Goal: Use online tool/utility: Utilize a website feature to perform a specific function

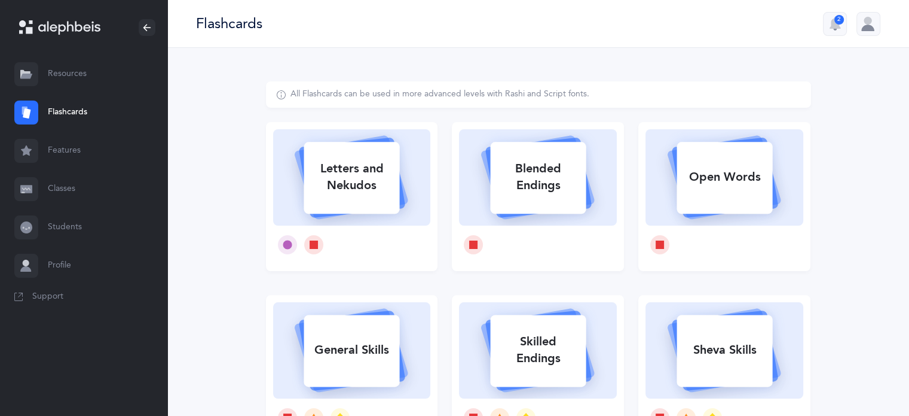
click at [392, 176] on div "Letters and Nekudos" at bounding box center [352, 177] width 96 height 48
select select
select select "single"
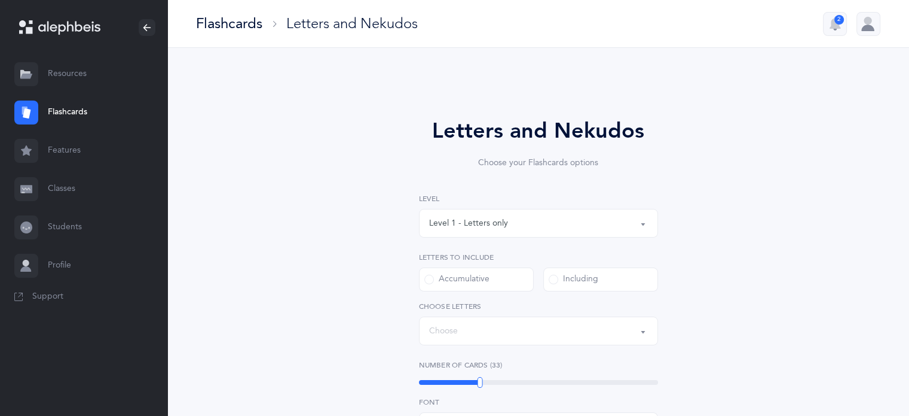
select select "27"
click at [457, 206] on div "Level 1 - Letters only Level 2 - Nekudos only Level 3 - Letters and Nekudos Lev…" at bounding box center [538, 215] width 239 height 44
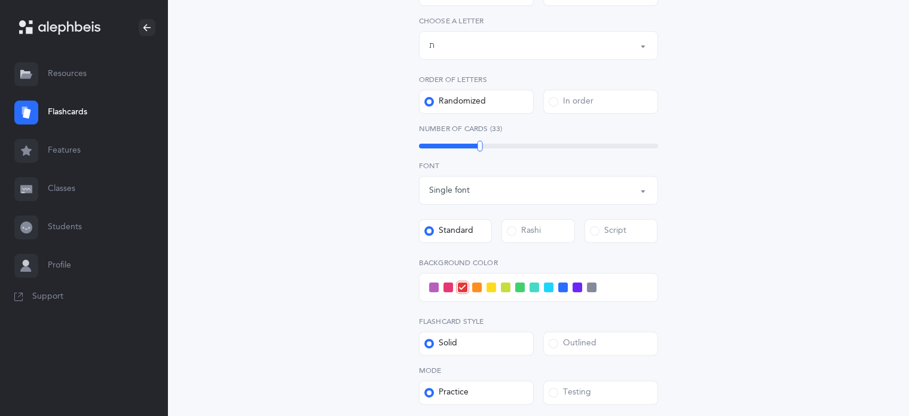
scroll to position [426, 0]
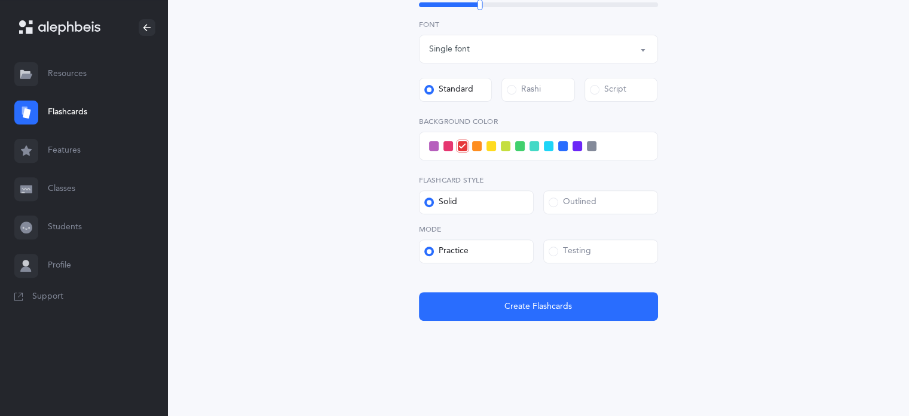
click at [553, 320] on div "Letters and Nekudos Choose your Flashcards options Level 1 - Letters only Level…" at bounding box center [538, 11] width 545 height 713
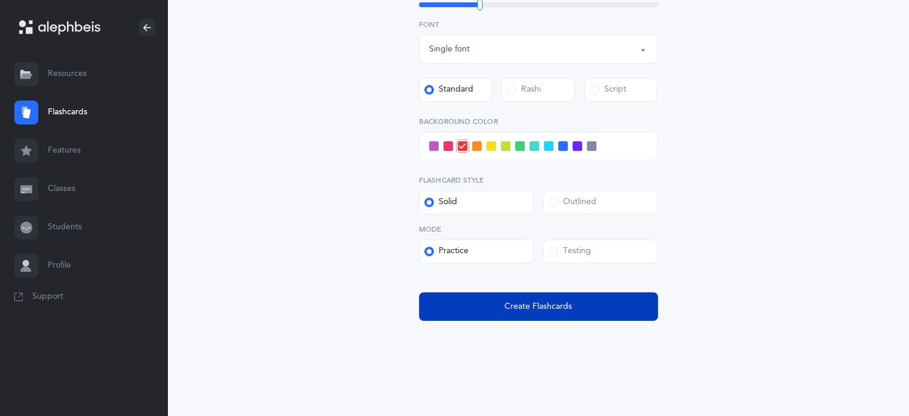
click at [538, 306] on span "Create Flashcards" at bounding box center [539, 306] width 68 height 13
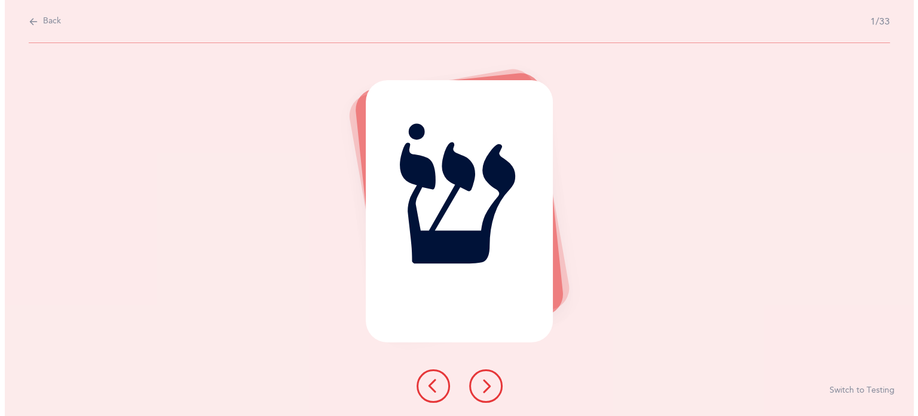
scroll to position [0, 0]
click at [490, 384] on icon at bounding box center [485, 385] width 14 height 14
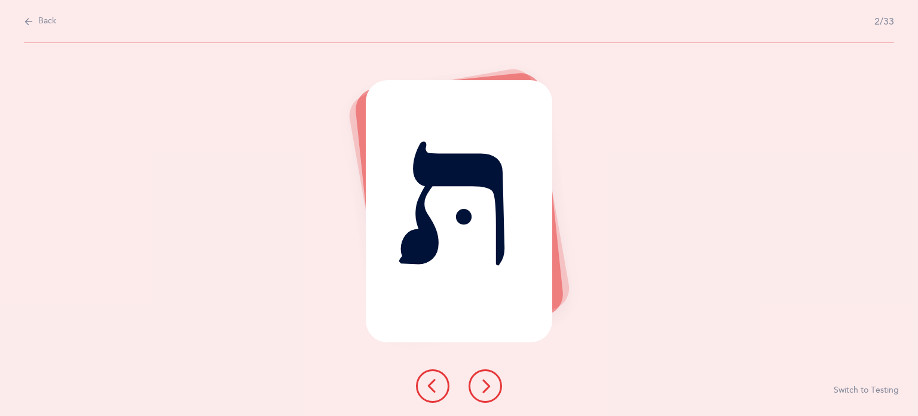
click at [432, 382] on icon at bounding box center [433, 385] width 14 height 14
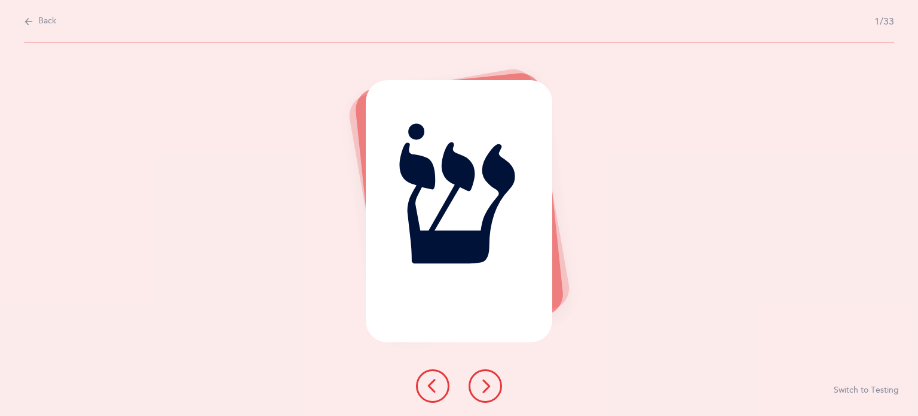
click at [472, 397] on div at bounding box center [459, 385] width 105 height 33
click at [481, 393] on button at bounding box center [485, 385] width 33 height 33
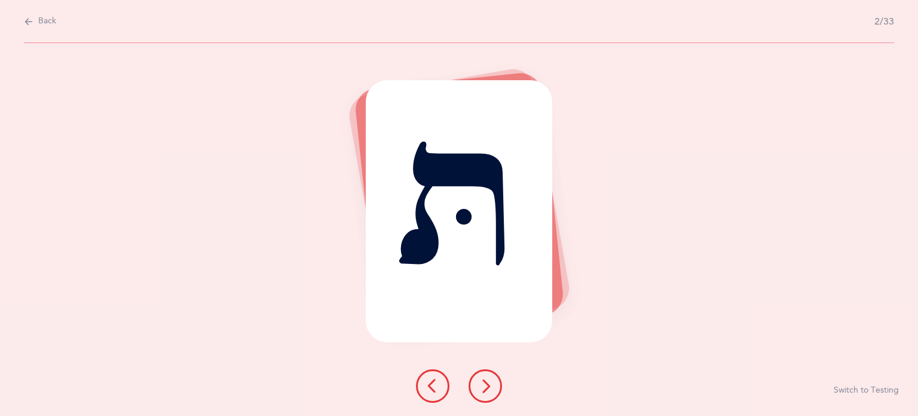
click at [481, 393] on button at bounding box center [485, 385] width 33 height 33
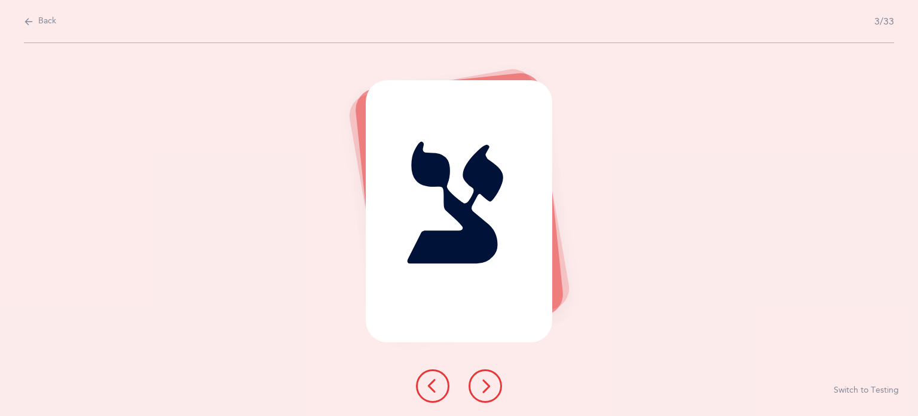
click at [481, 393] on button at bounding box center [485, 385] width 33 height 33
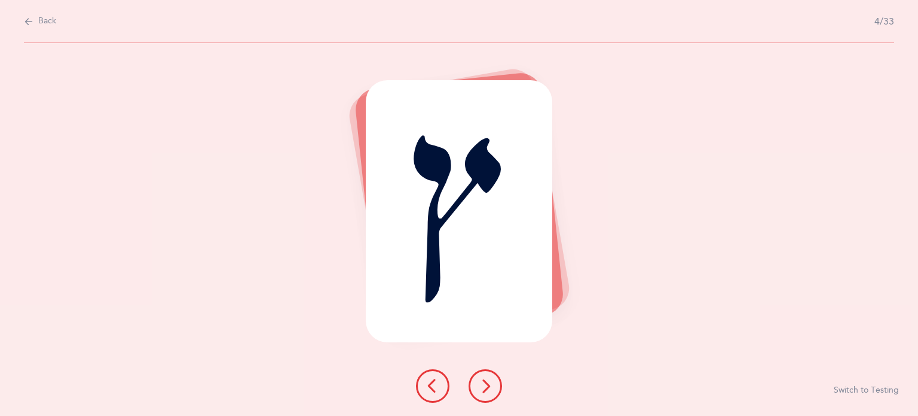
click at [438, 383] on icon at bounding box center [433, 385] width 14 height 14
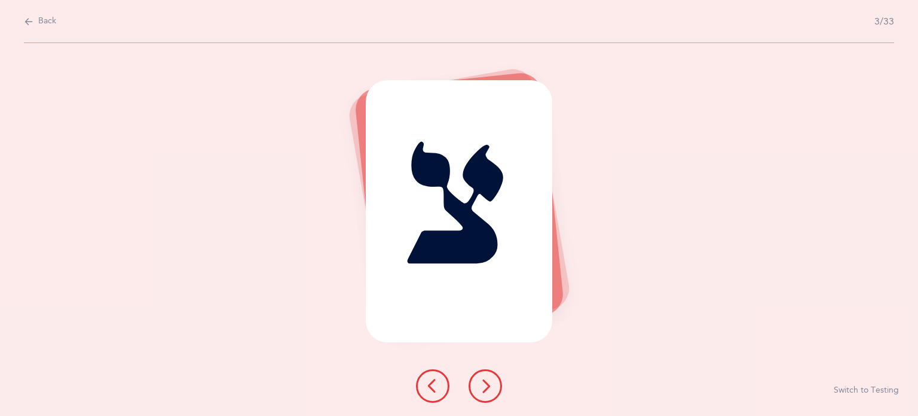
click at [484, 389] on icon at bounding box center [485, 385] width 14 height 14
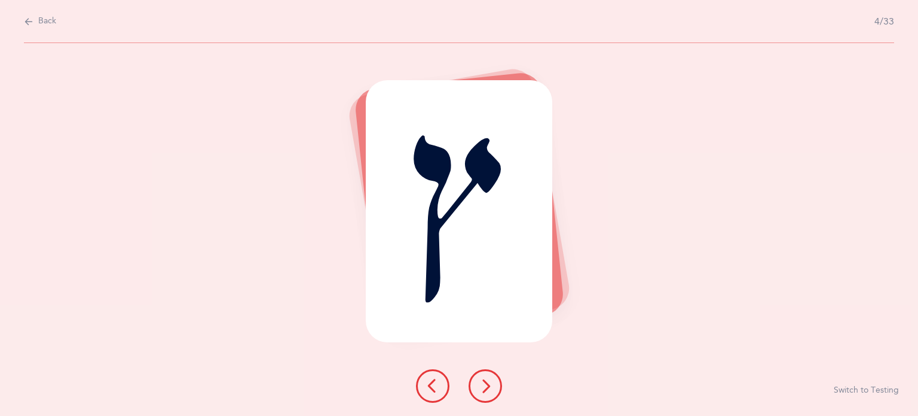
click at [484, 389] on icon at bounding box center [485, 385] width 14 height 14
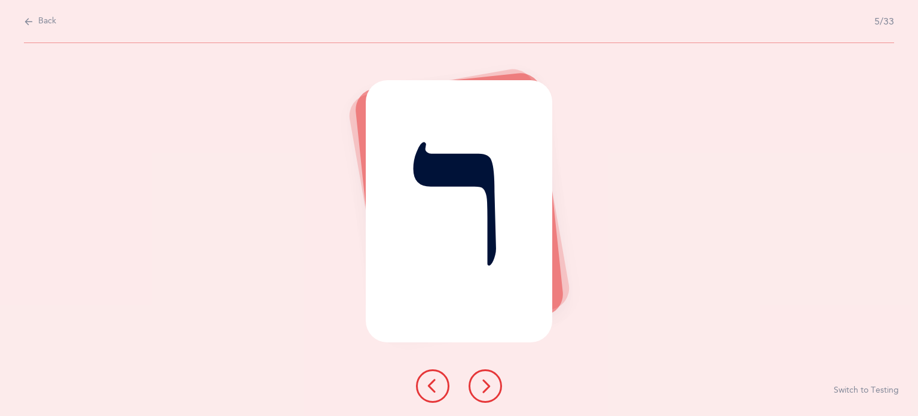
click at [484, 389] on icon at bounding box center [485, 385] width 14 height 14
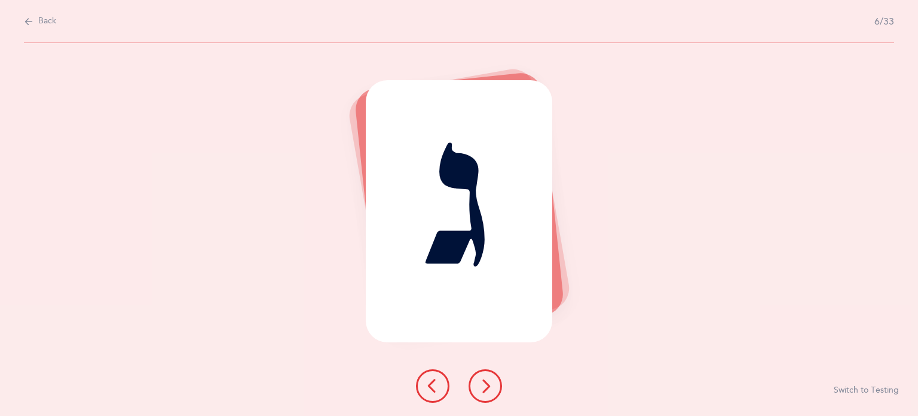
click at [484, 389] on icon at bounding box center [485, 385] width 14 height 14
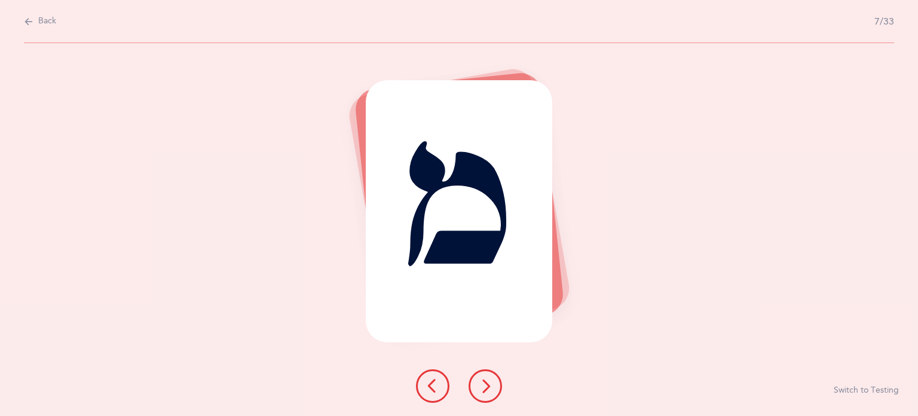
click at [484, 389] on icon at bounding box center [485, 385] width 14 height 14
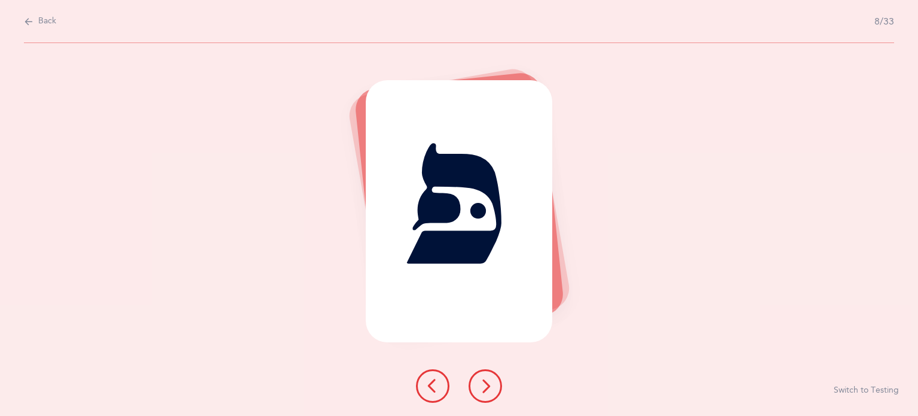
click at [484, 389] on icon at bounding box center [485, 385] width 14 height 14
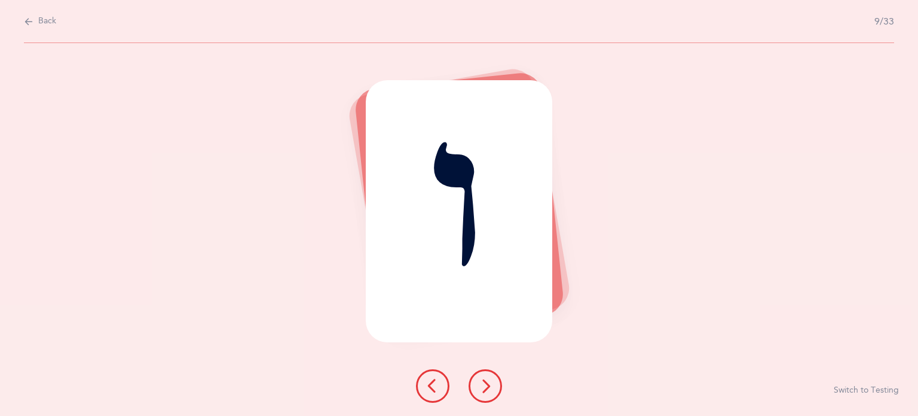
click at [484, 389] on icon at bounding box center [485, 385] width 14 height 14
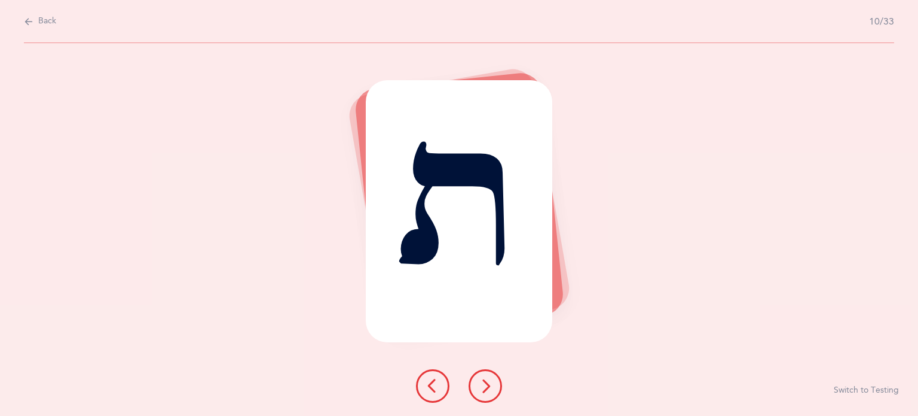
click at [484, 389] on icon at bounding box center [485, 385] width 14 height 14
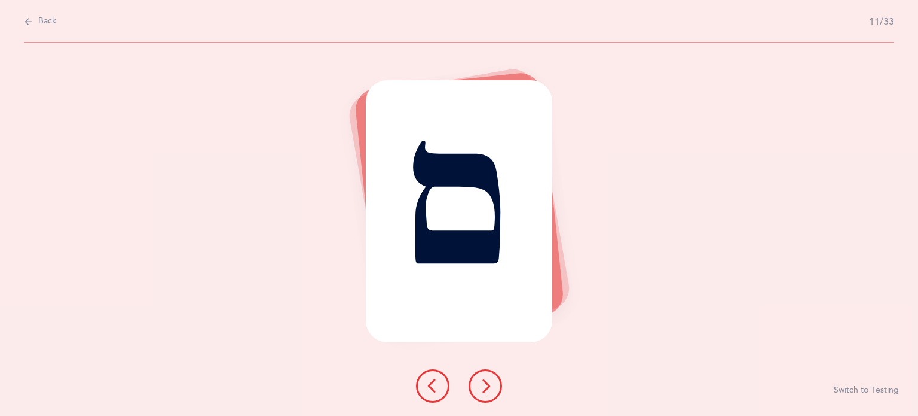
click at [484, 389] on icon at bounding box center [485, 385] width 14 height 14
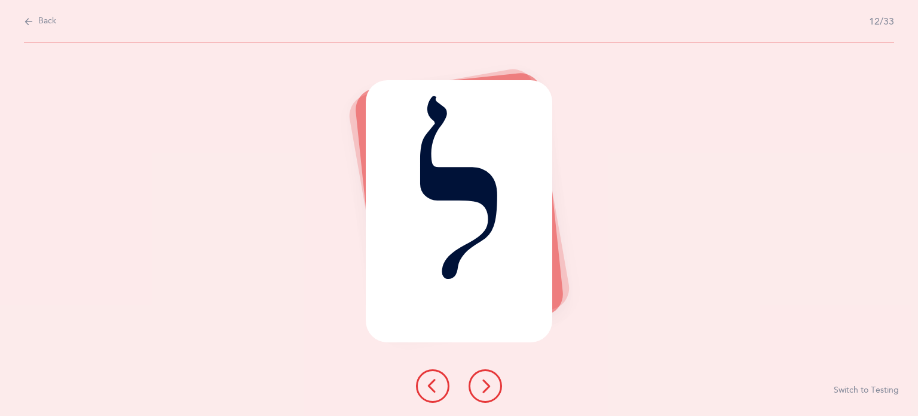
click at [484, 389] on icon at bounding box center [485, 385] width 14 height 14
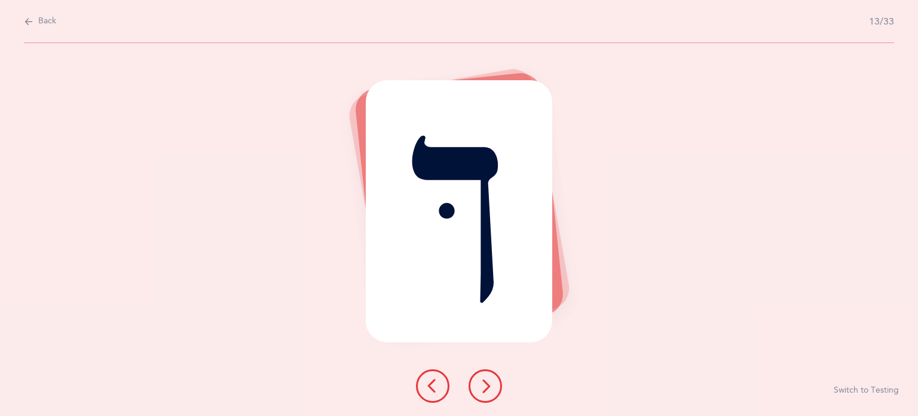
click at [484, 389] on icon at bounding box center [485, 385] width 14 height 14
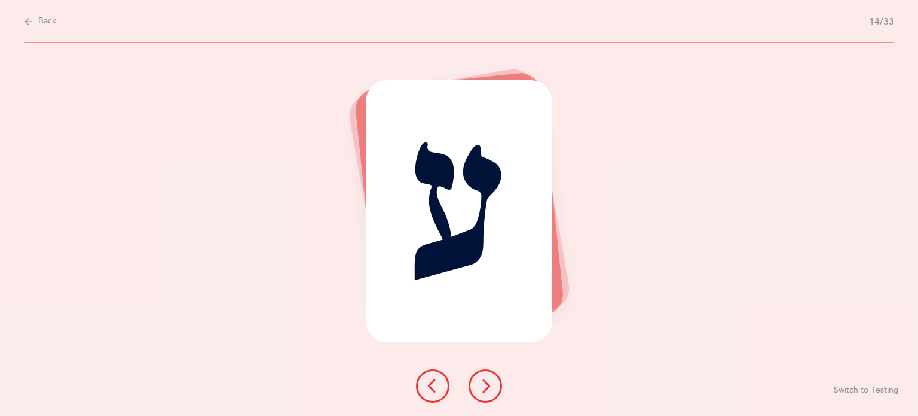
click at [484, 389] on icon at bounding box center [485, 385] width 14 height 14
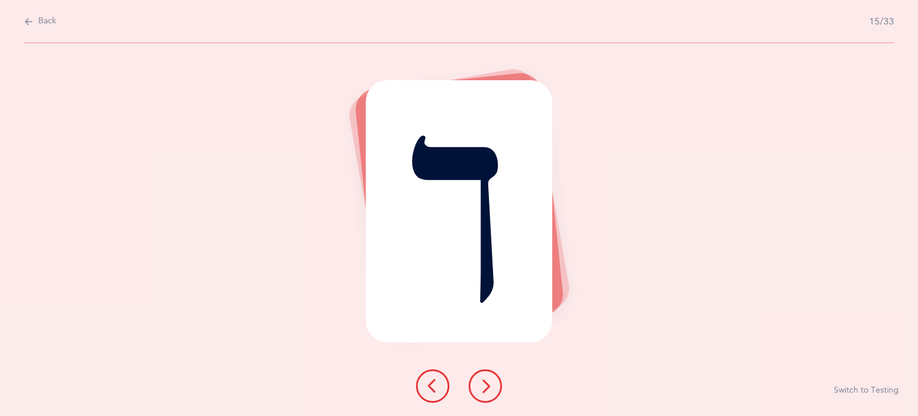
click at [484, 389] on icon at bounding box center [485, 385] width 14 height 14
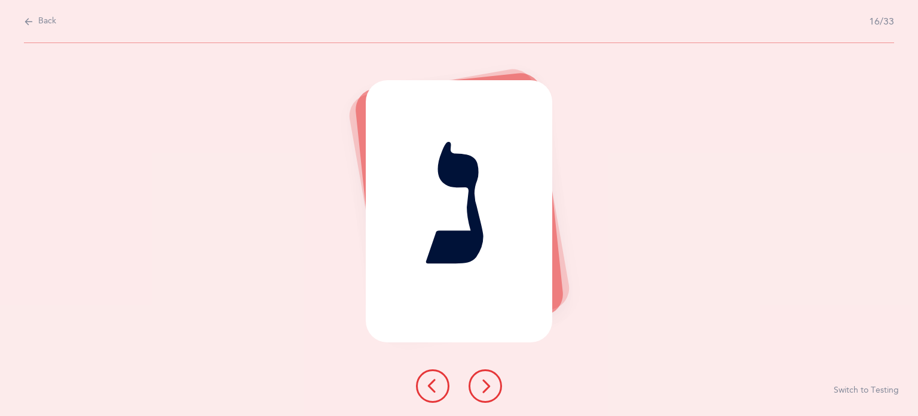
click at [484, 389] on icon at bounding box center [485, 385] width 14 height 14
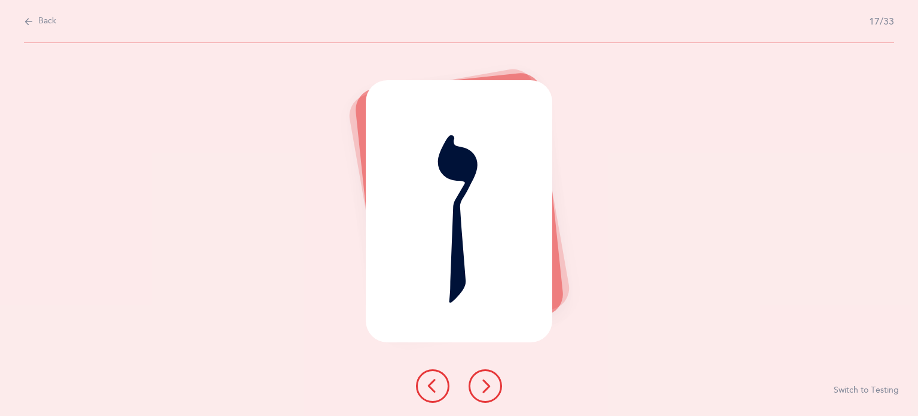
click at [484, 389] on icon at bounding box center [485, 385] width 14 height 14
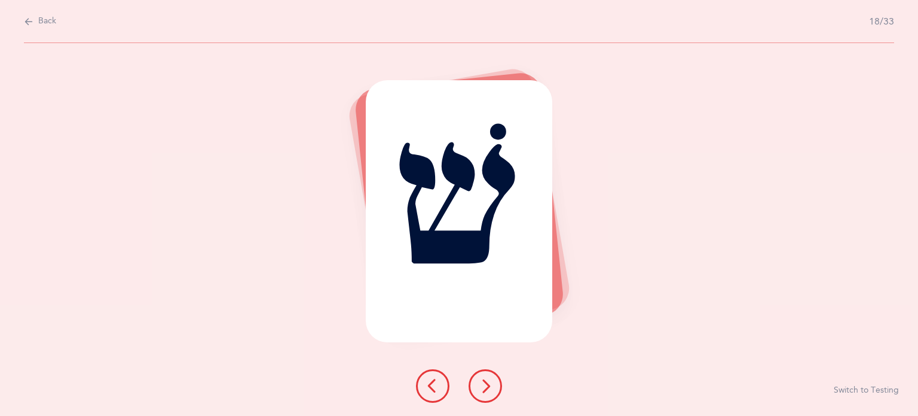
click at [484, 389] on icon at bounding box center [485, 385] width 14 height 14
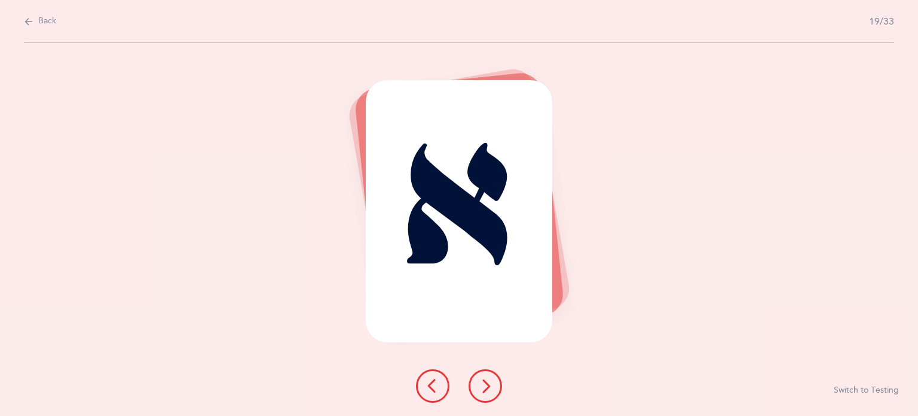
click at [484, 389] on icon at bounding box center [485, 385] width 14 height 14
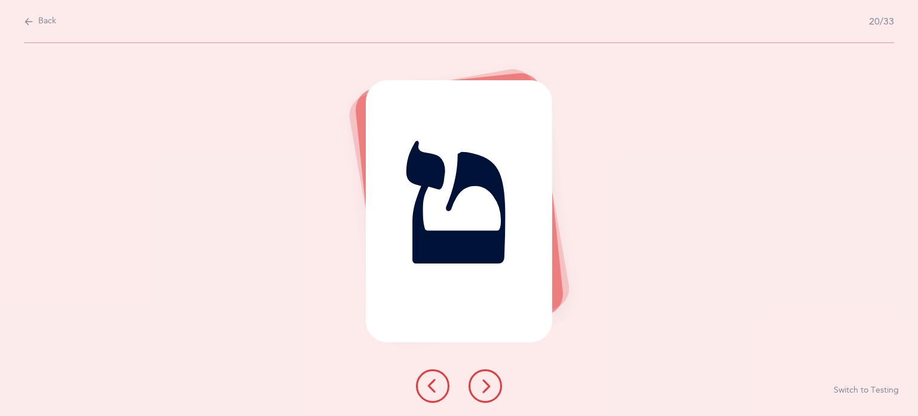
click at [484, 389] on icon at bounding box center [485, 385] width 14 height 14
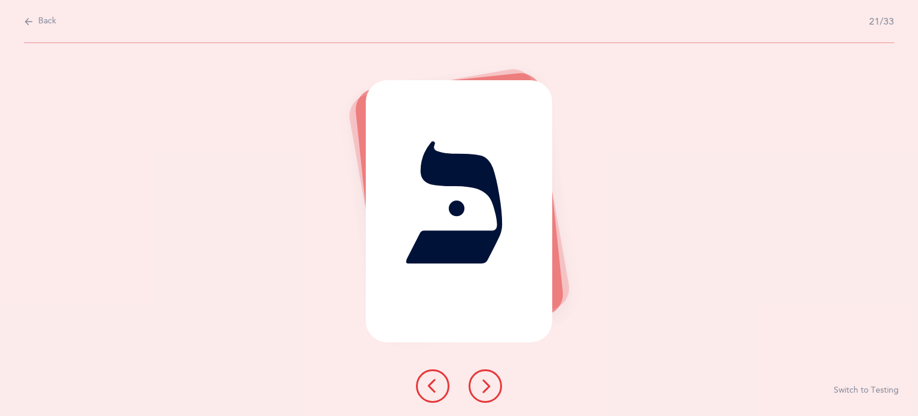
click at [484, 389] on icon at bounding box center [485, 385] width 14 height 14
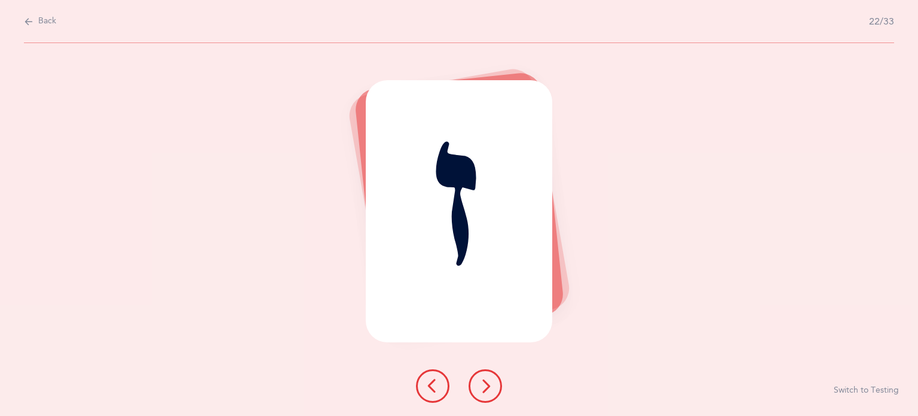
click at [484, 389] on icon at bounding box center [485, 385] width 14 height 14
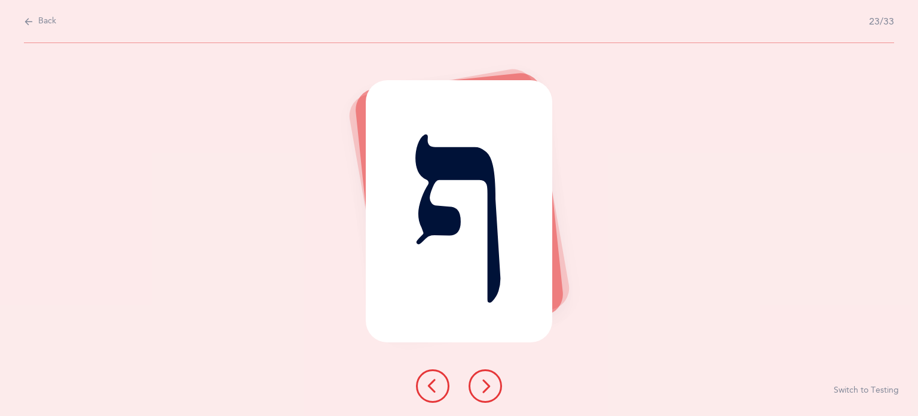
click at [484, 389] on icon at bounding box center [485, 385] width 14 height 14
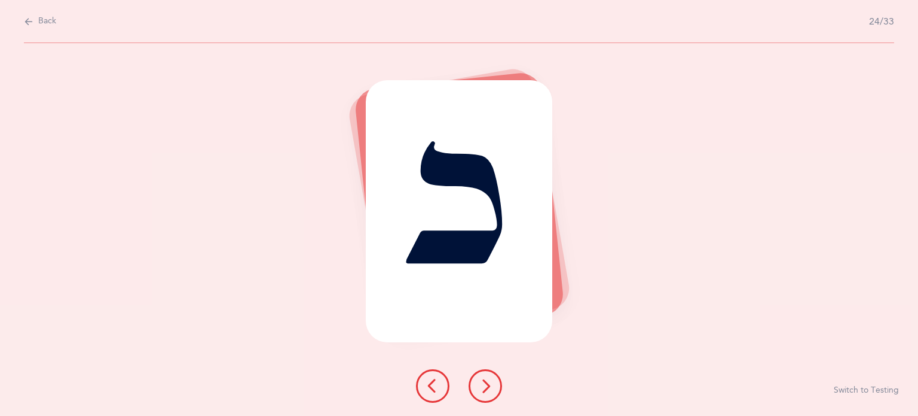
click at [472, 393] on button at bounding box center [485, 385] width 33 height 33
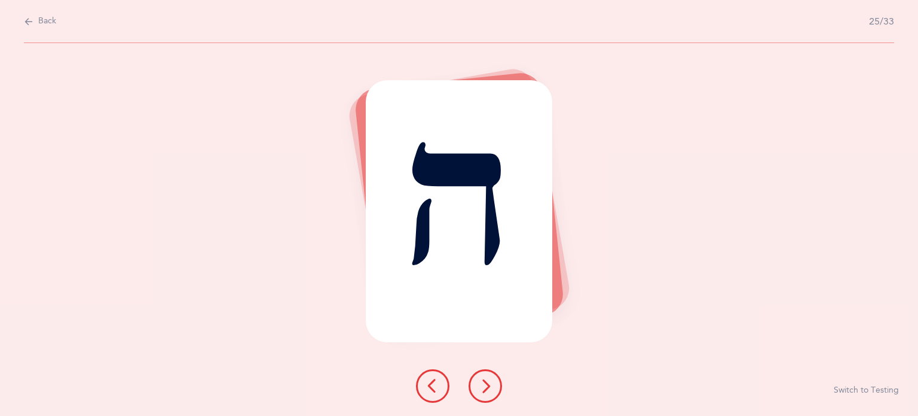
click at [472, 393] on button at bounding box center [485, 385] width 33 height 33
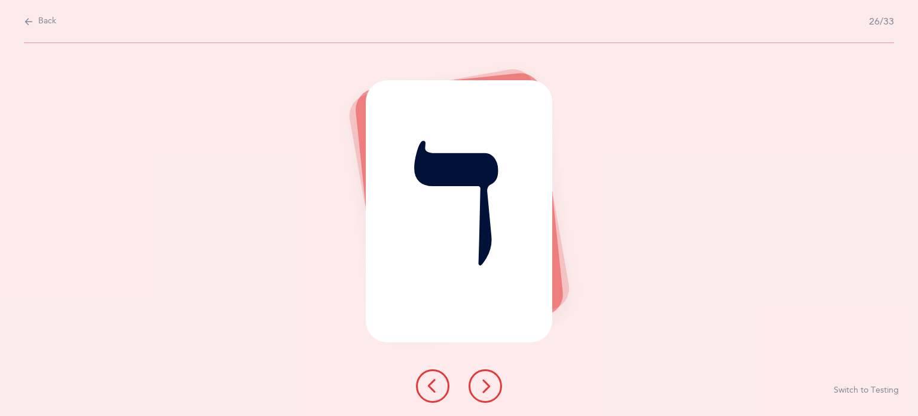
click at [495, 391] on button at bounding box center [485, 385] width 33 height 33
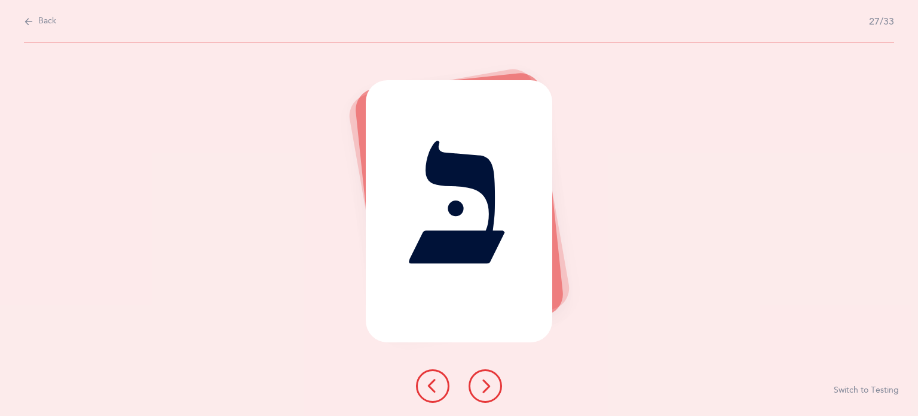
click at [495, 391] on button at bounding box center [485, 385] width 33 height 33
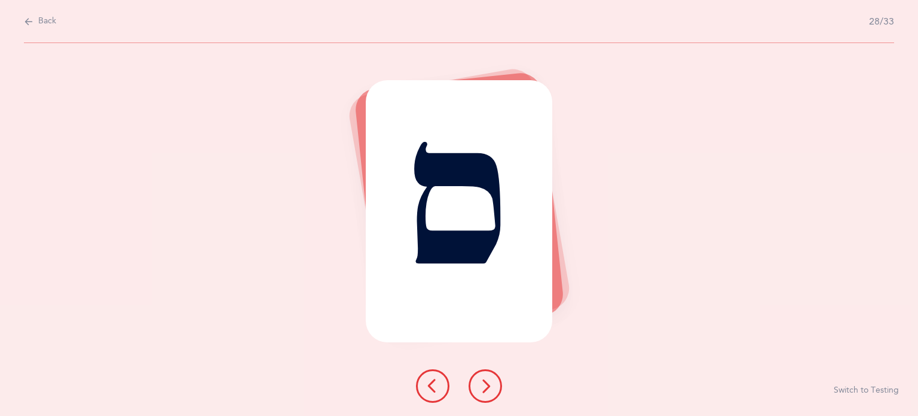
click at [495, 391] on button at bounding box center [485, 385] width 33 height 33
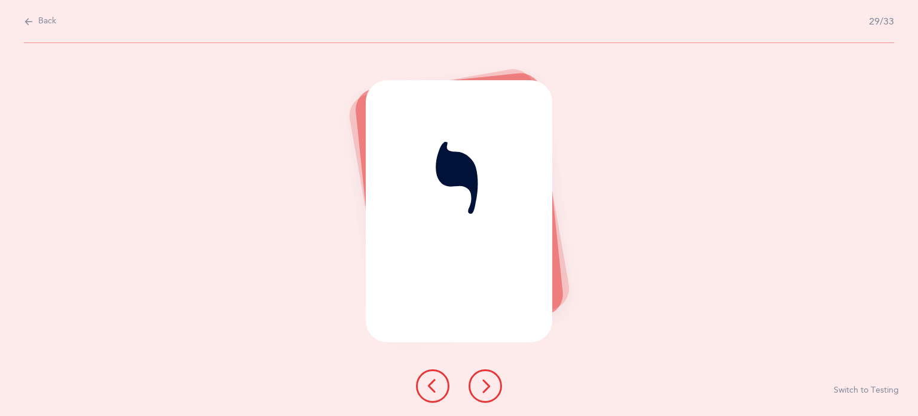
click at [495, 391] on button at bounding box center [485, 385] width 33 height 33
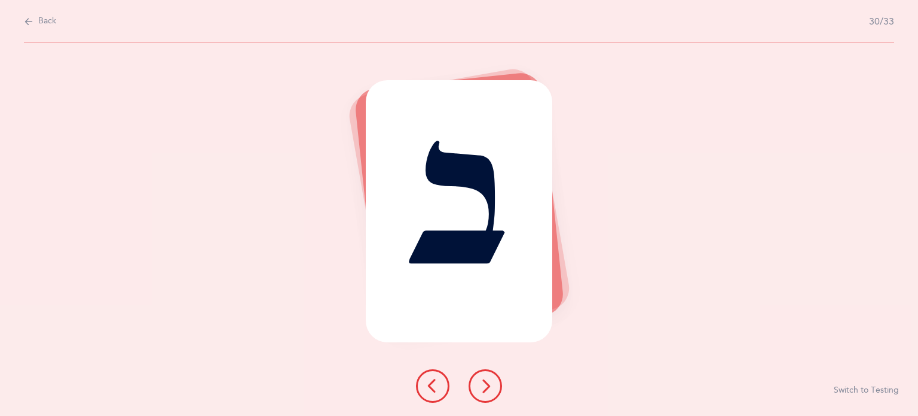
click at [495, 391] on button at bounding box center [485, 385] width 33 height 33
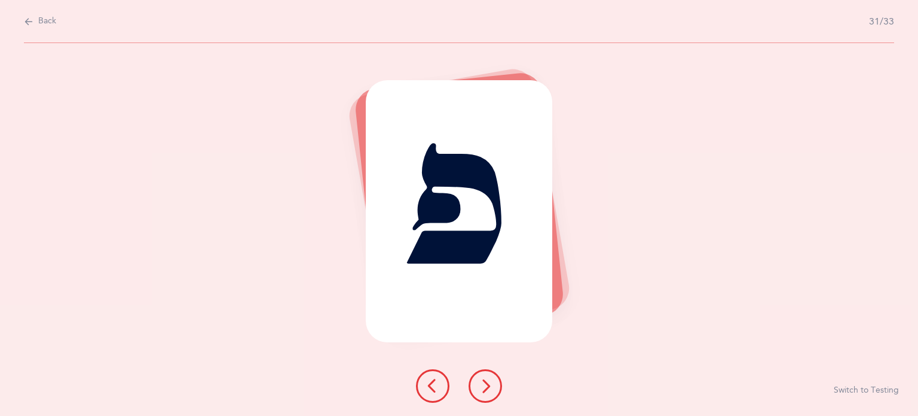
click at [495, 391] on button at bounding box center [485, 385] width 33 height 33
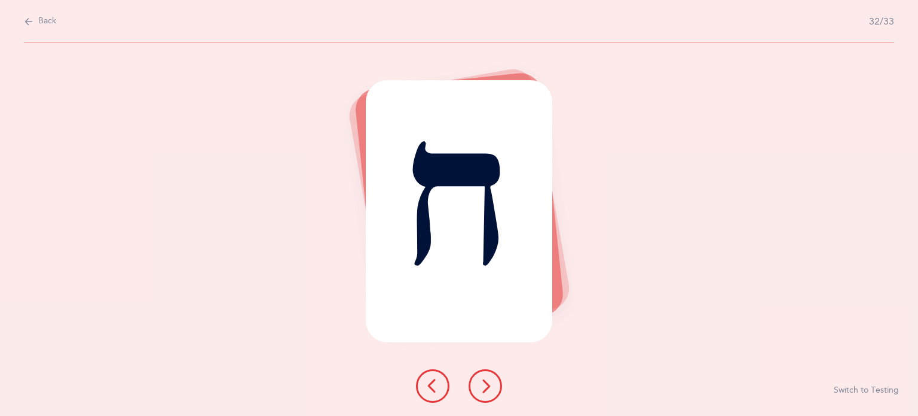
click at [495, 391] on button at bounding box center [485, 385] width 33 height 33
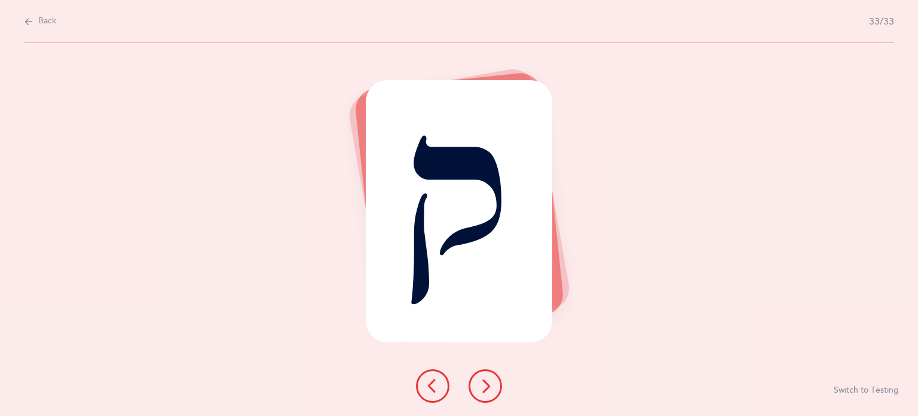
click at [495, 391] on button at bounding box center [485, 385] width 33 height 33
